Goal: Transaction & Acquisition: Purchase product/service

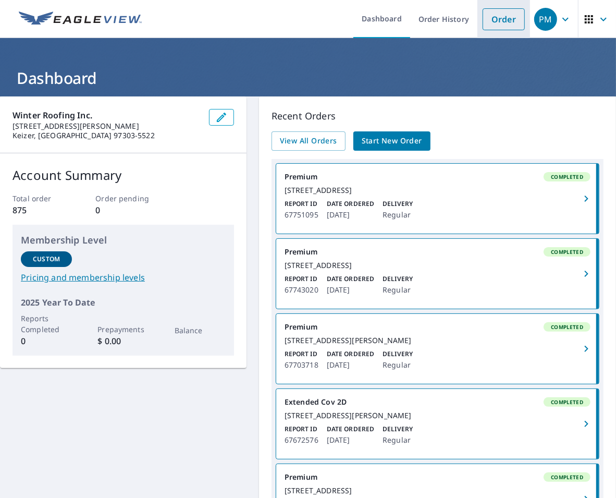
click at [506, 23] on link "Order" at bounding box center [504, 19] width 42 height 22
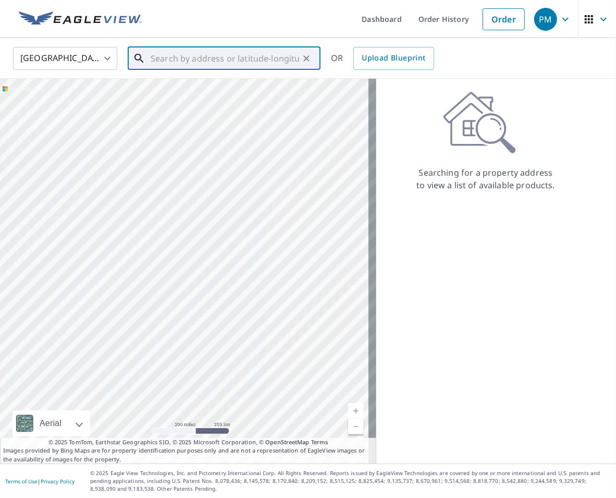
click at [169, 58] on input "text" at bounding box center [225, 58] width 149 height 29
paste input "[STREET_ADDRESS]"
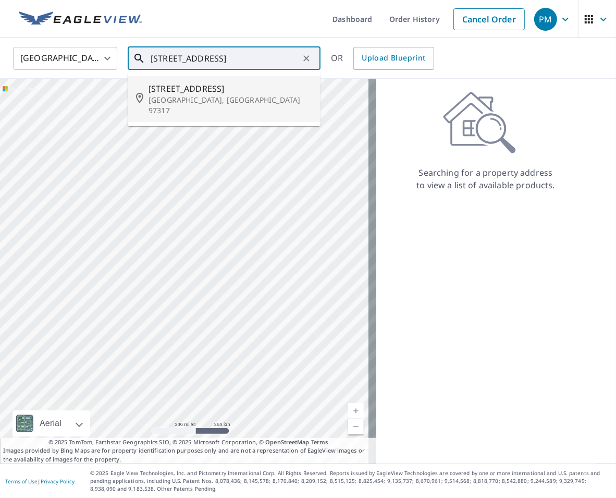
drag, startPoint x: 198, startPoint y: 97, endPoint x: 222, endPoint y: 99, distance: 24.0
click at [198, 96] on p "[GEOGRAPHIC_DATA], [GEOGRAPHIC_DATA] 97317" at bounding box center [231, 105] width 164 height 21
type input "[STREET_ADDRESS]"
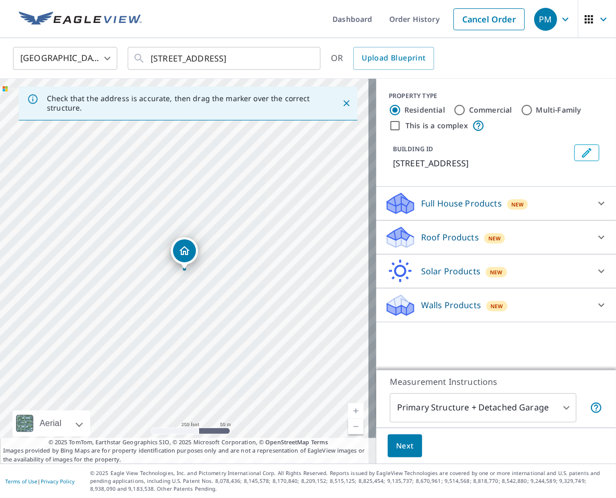
click at [434, 245] on div "Roof Products New" at bounding box center [487, 237] width 204 height 25
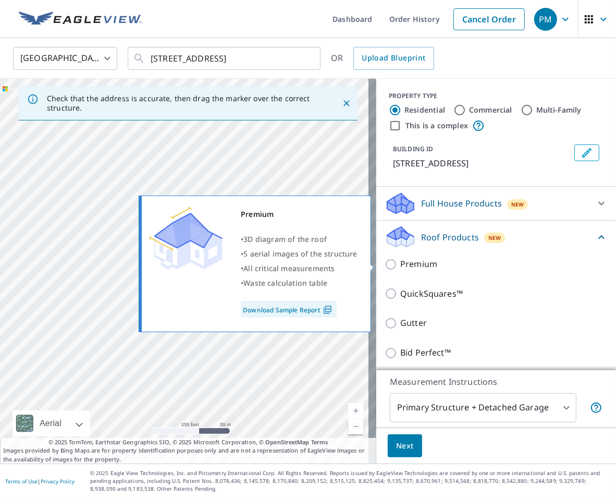
click at [385, 264] on input "Premium" at bounding box center [393, 264] width 16 height 13
checkbox input "true"
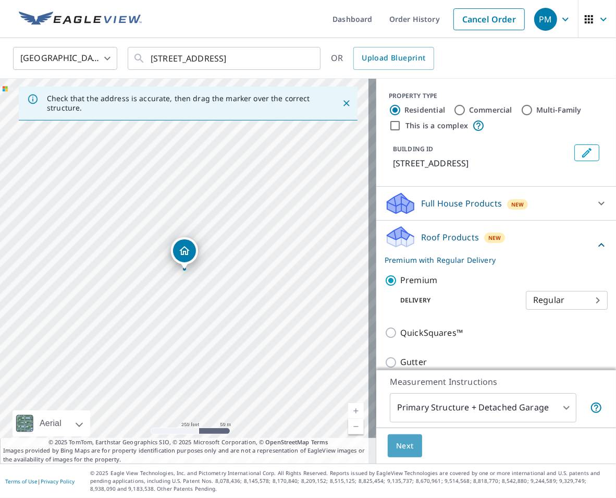
click at [396, 450] on span "Next" at bounding box center [405, 446] width 18 height 13
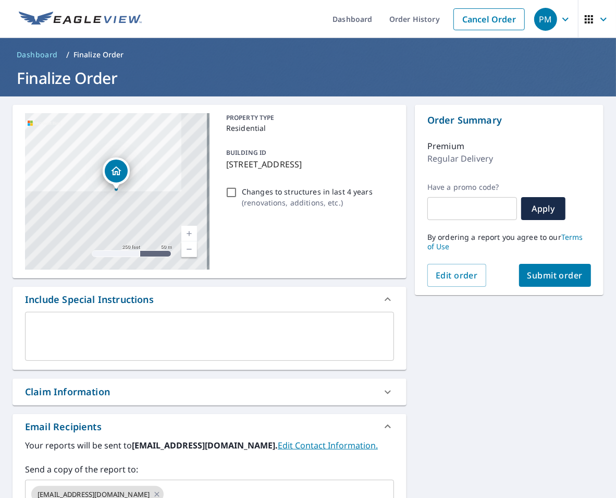
click at [559, 277] on span "Submit order" at bounding box center [556, 275] width 56 height 11
checkbox input "true"
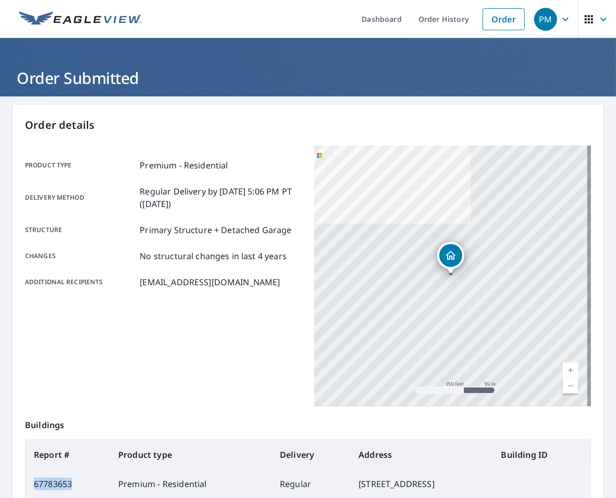
drag, startPoint x: 83, startPoint y: 480, endPoint x: 29, endPoint y: 484, distance: 53.9
click at [26, 483] on td "67783653" at bounding box center [68, 483] width 84 height 29
copy td "67783653"
